Goal: Transaction & Acquisition: Purchase product/service

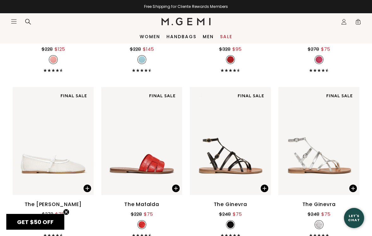
scroll to position [2449, 0]
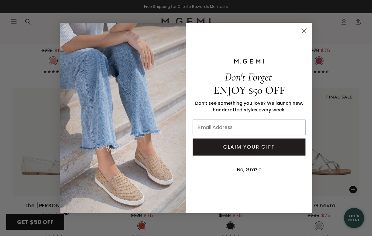
click at [302, 31] on circle "Close dialog" at bounding box center [304, 31] width 10 height 10
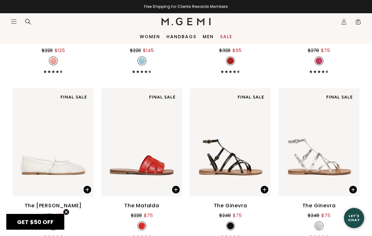
click at [181, 38] on link "Handbags" at bounding box center [182, 36] width 30 height 5
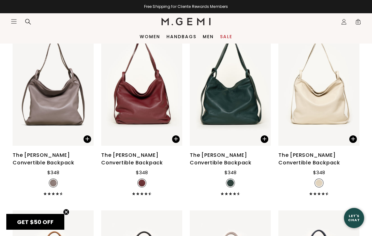
scroll to position [1606, 0]
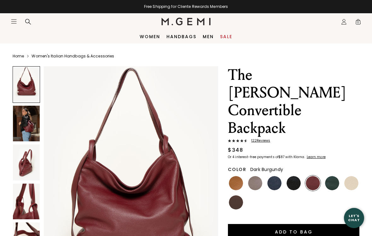
click at [24, 127] on img at bounding box center [26, 124] width 27 height 36
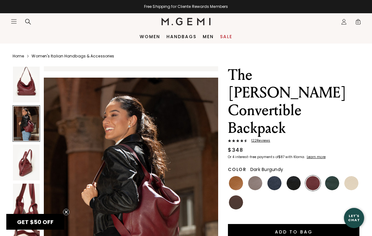
scroll to position [239, 0]
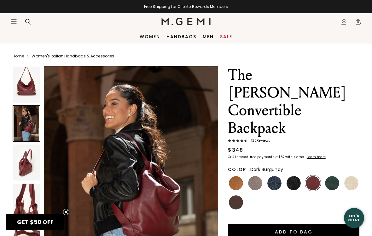
click at [22, 161] on img at bounding box center [26, 163] width 27 height 36
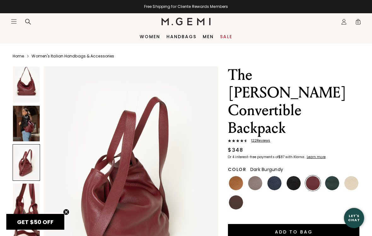
scroll to position [478, 0]
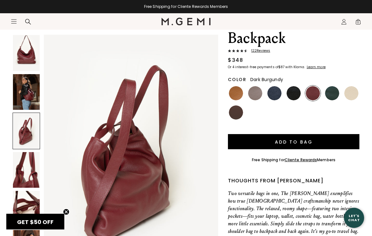
click at [23, 172] on img at bounding box center [26, 170] width 27 height 36
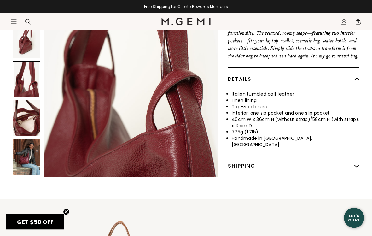
scroll to position [265, 0]
click at [25, 139] on img at bounding box center [26, 157] width 27 height 36
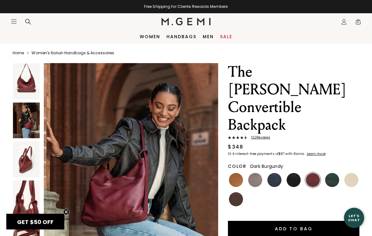
scroll to position [0, 0]
